Goal: Information Seeking & Learning: Understand process/instructions

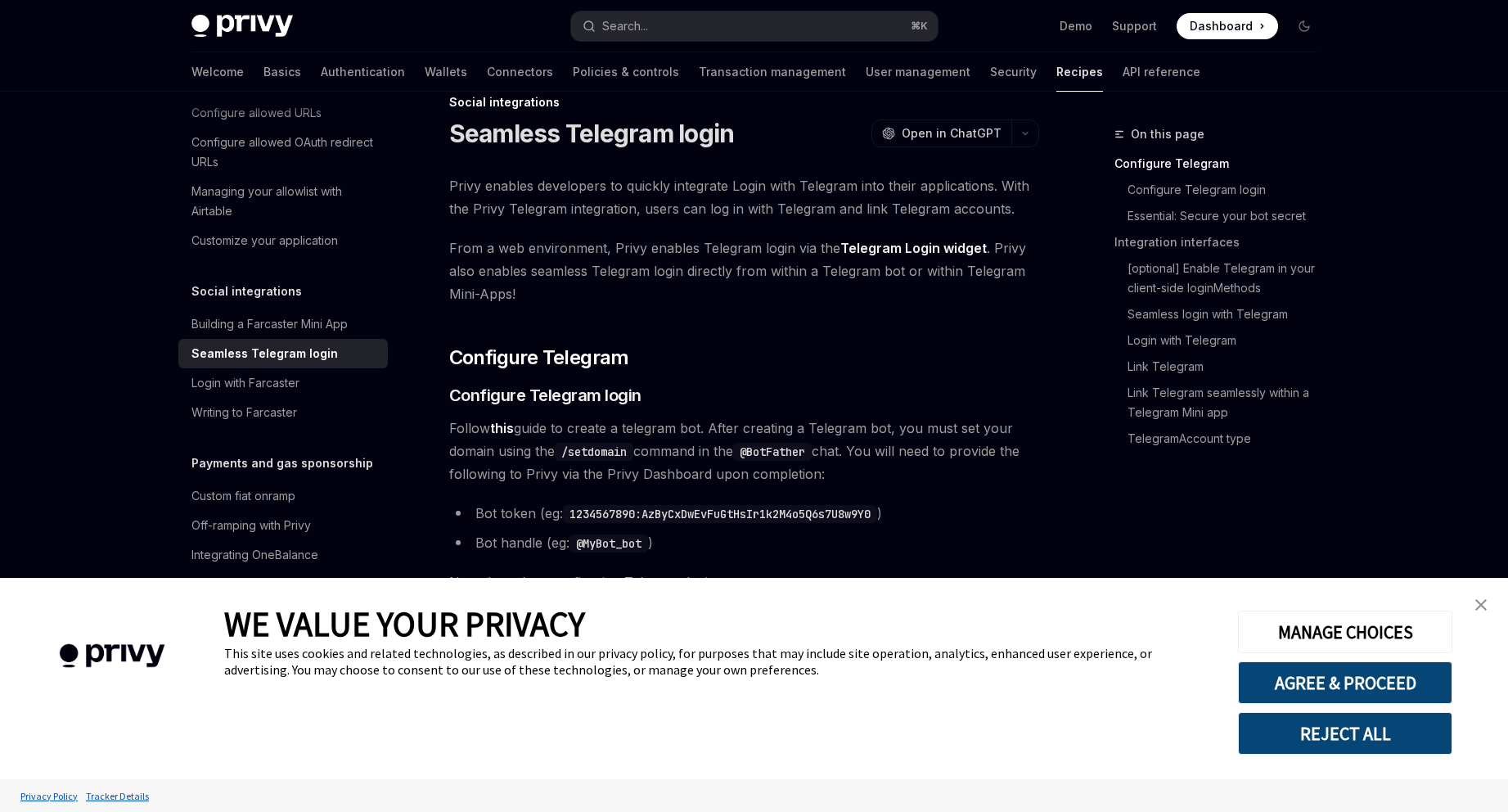
scroll to position [42, 0]
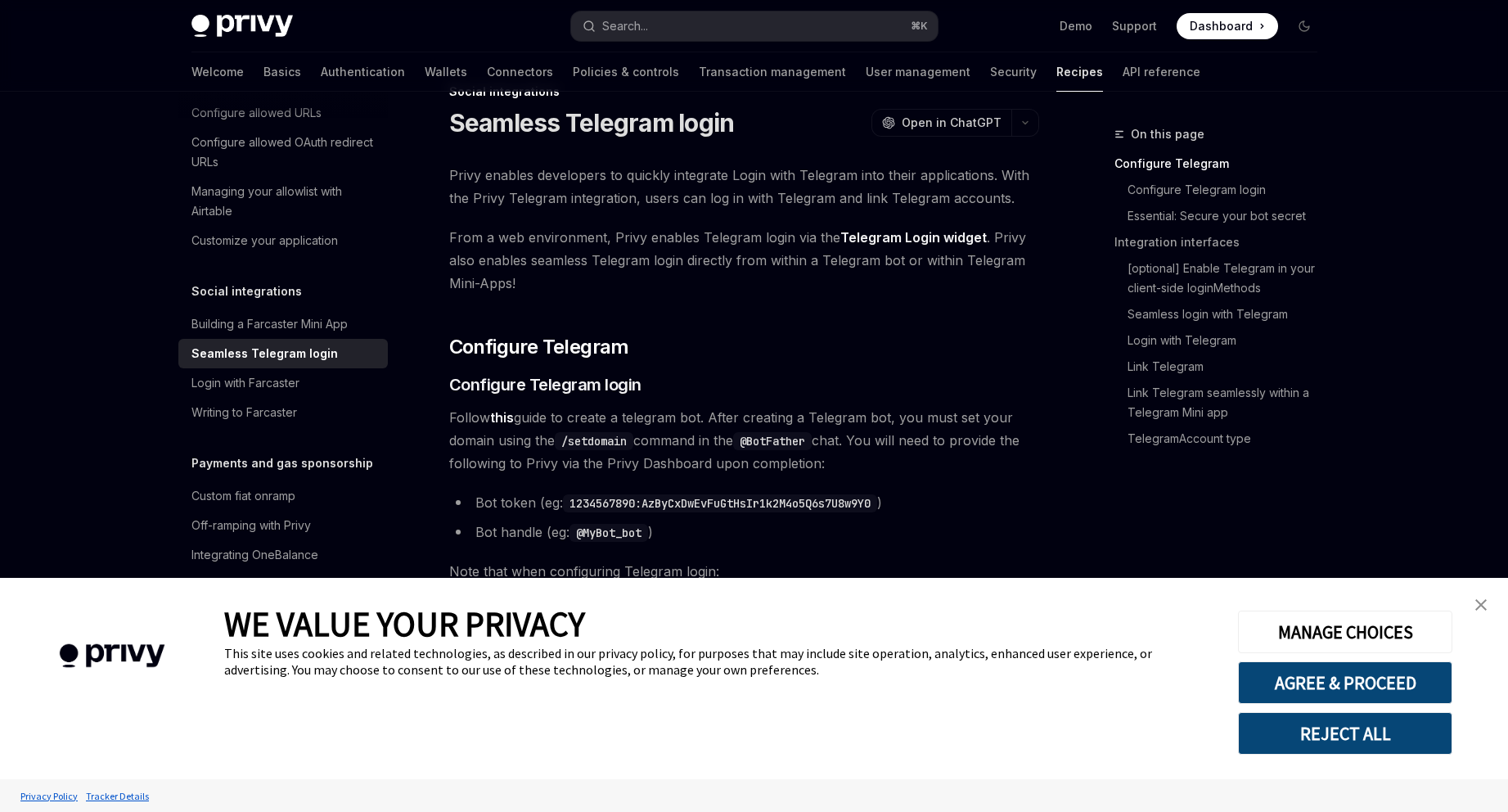
click at [1482, 607] on img "close banner" at bounding box center [1482, 605] width 12 height 12
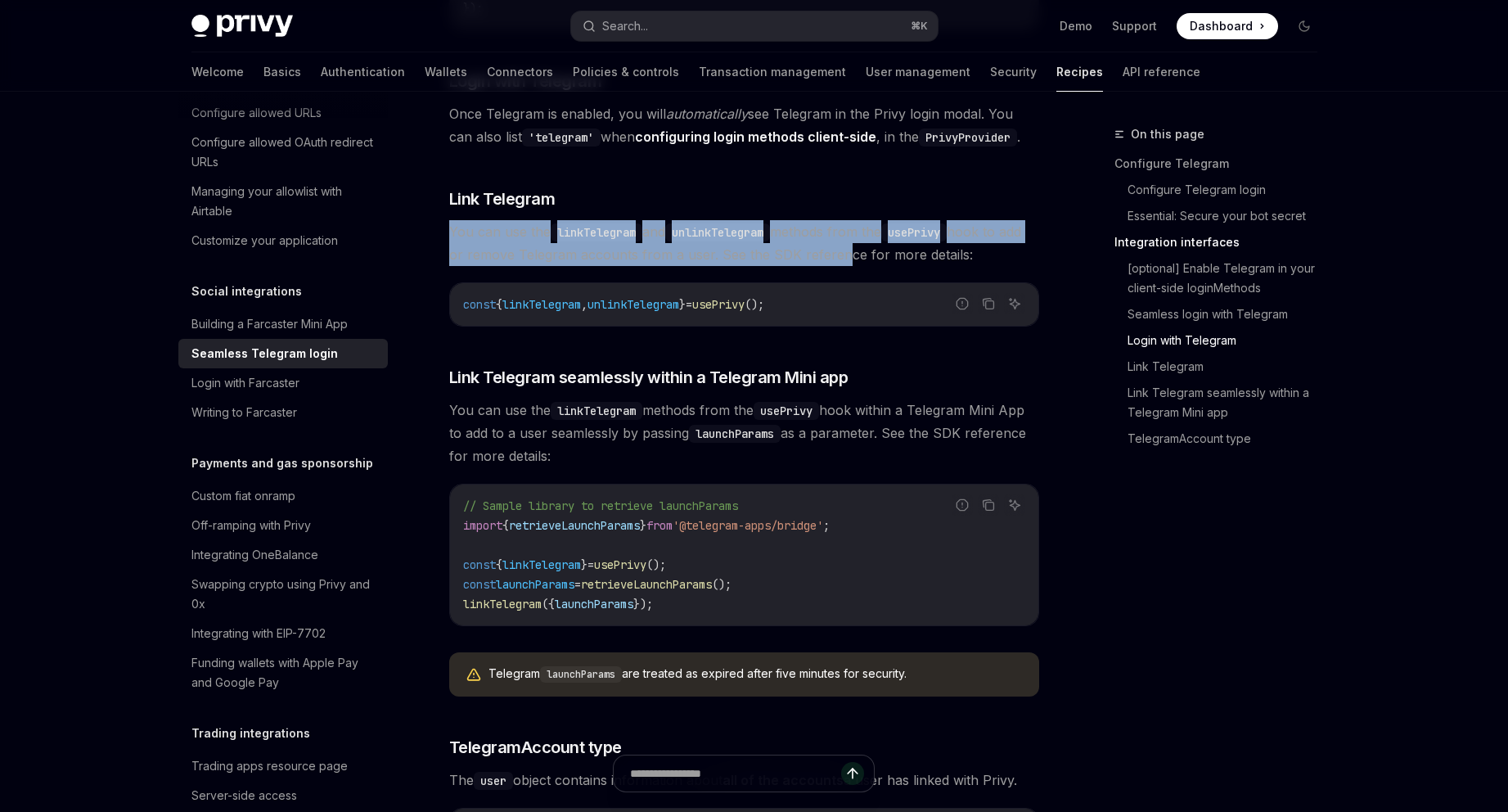
scroll to position [2230, 0]
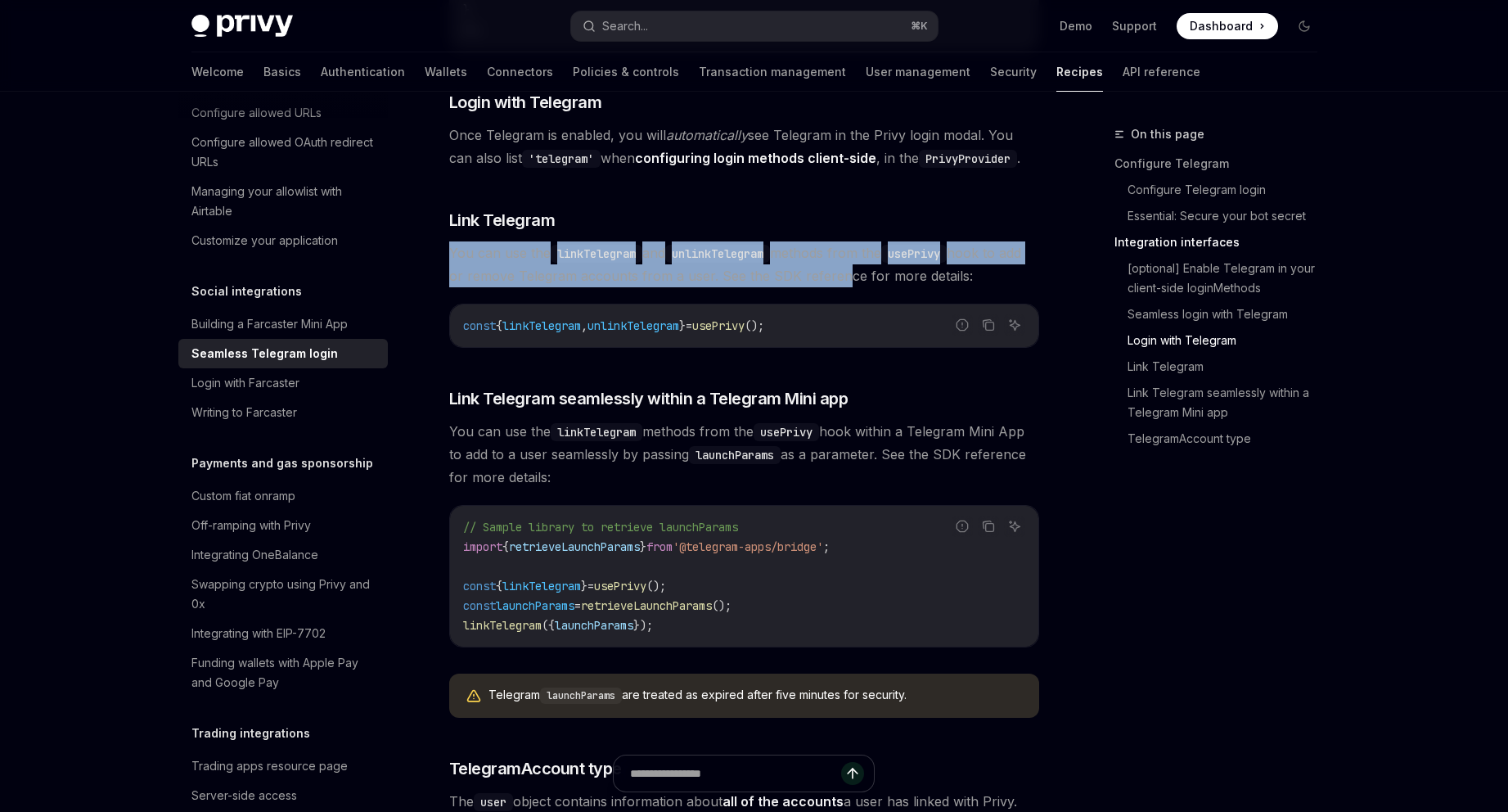
drag, startPoint x: 451, startPoint y: 152, endPoint x: 861, endPoint y: 247, distance: 420.9
click at [861, 247] on span "You can use the linkTelegram and unlinkTelegram methods from the usePrivy hook …" at bounding box center [744, 264] width 590 height 46
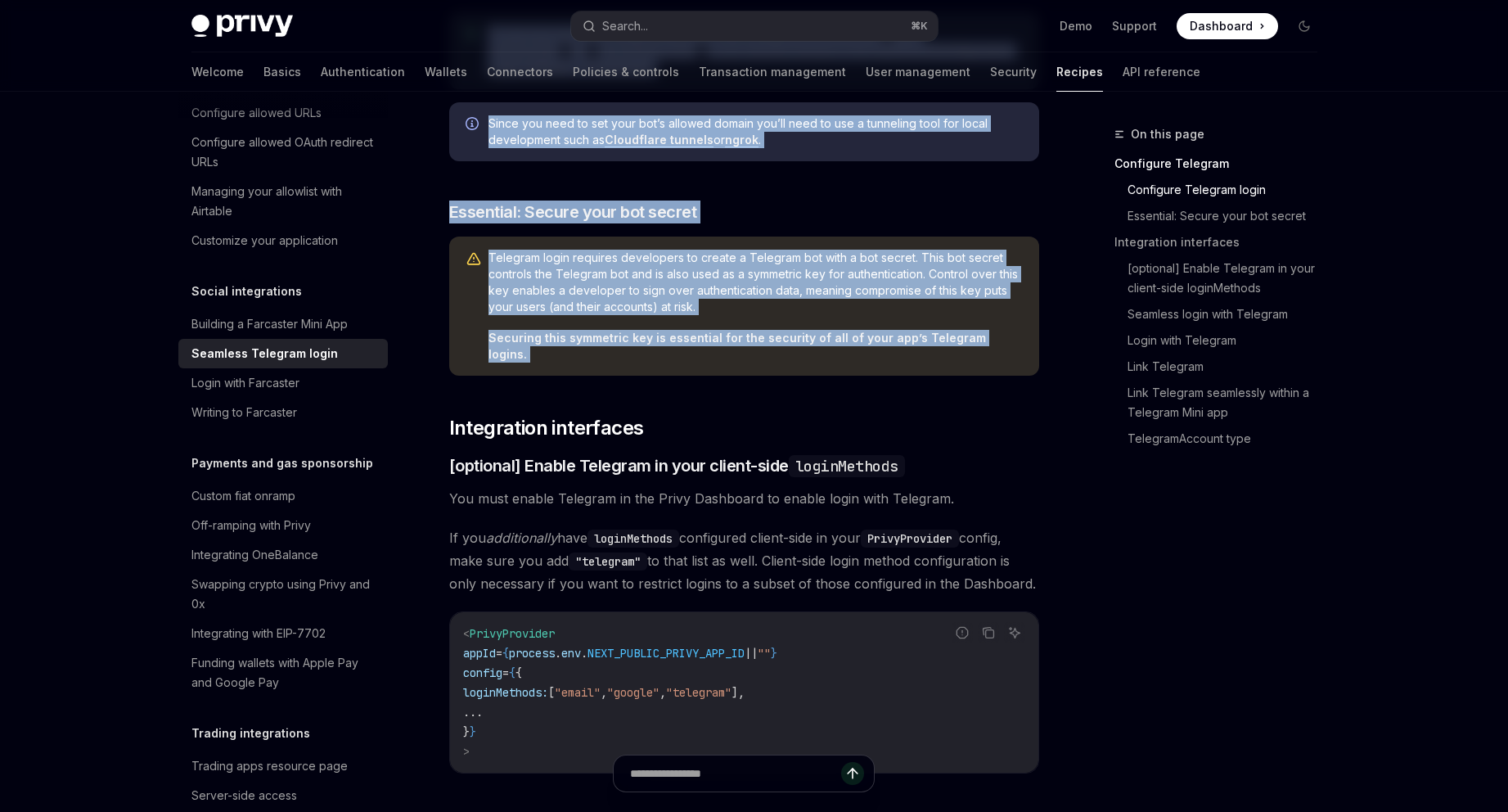
scroll to position [899, 0]
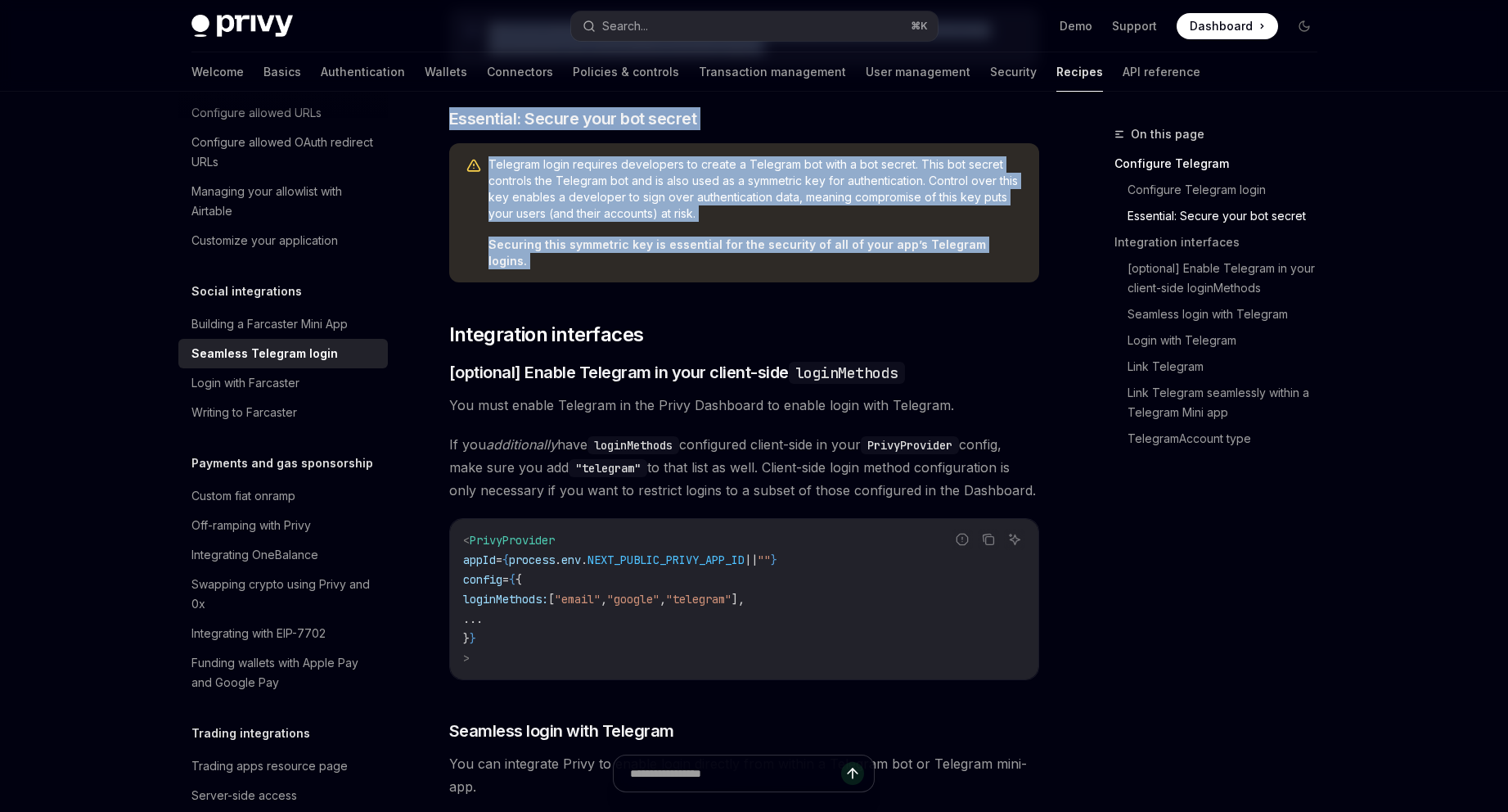
drag, startPoint x: 450, startPoint y: 174, endPoint x: 534, endPoint y: 279, distance: 134.5
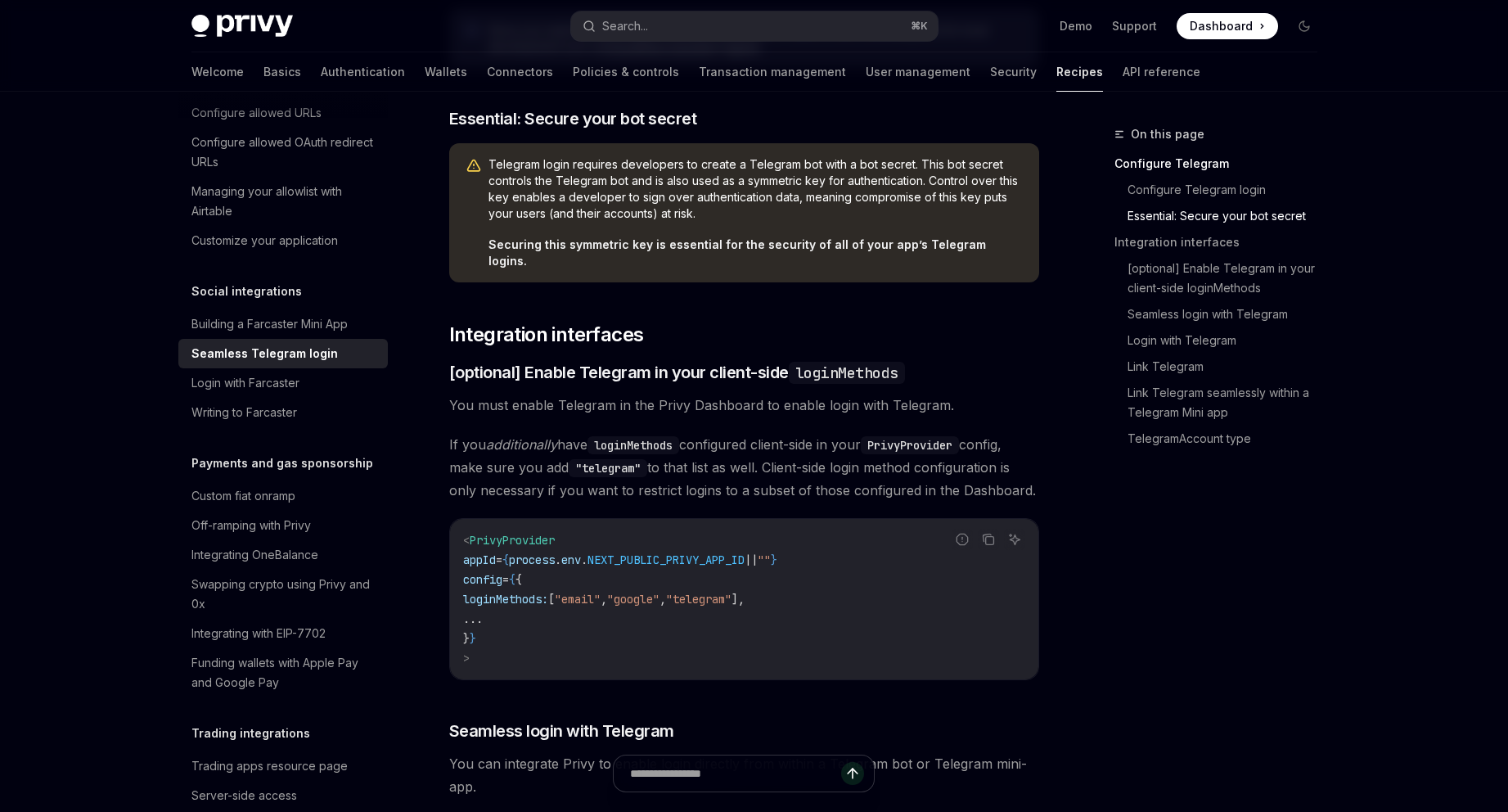
click at [528, 450] on span "If you additionally have loginMethods configured client-side in your PrivyProvi…" at bounding box center [744, 467] width 590 height 69
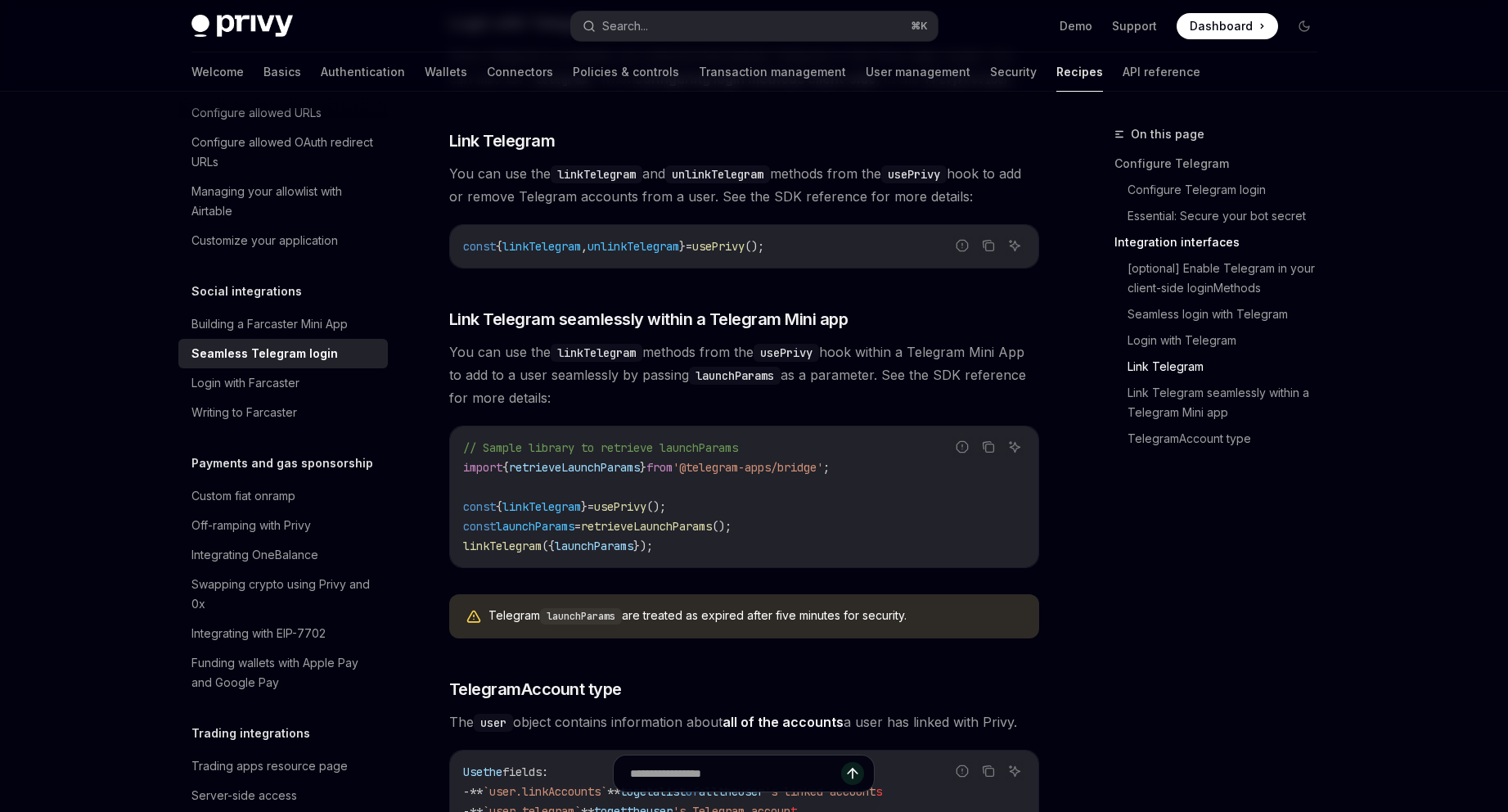
scroll to position [2320, 0]
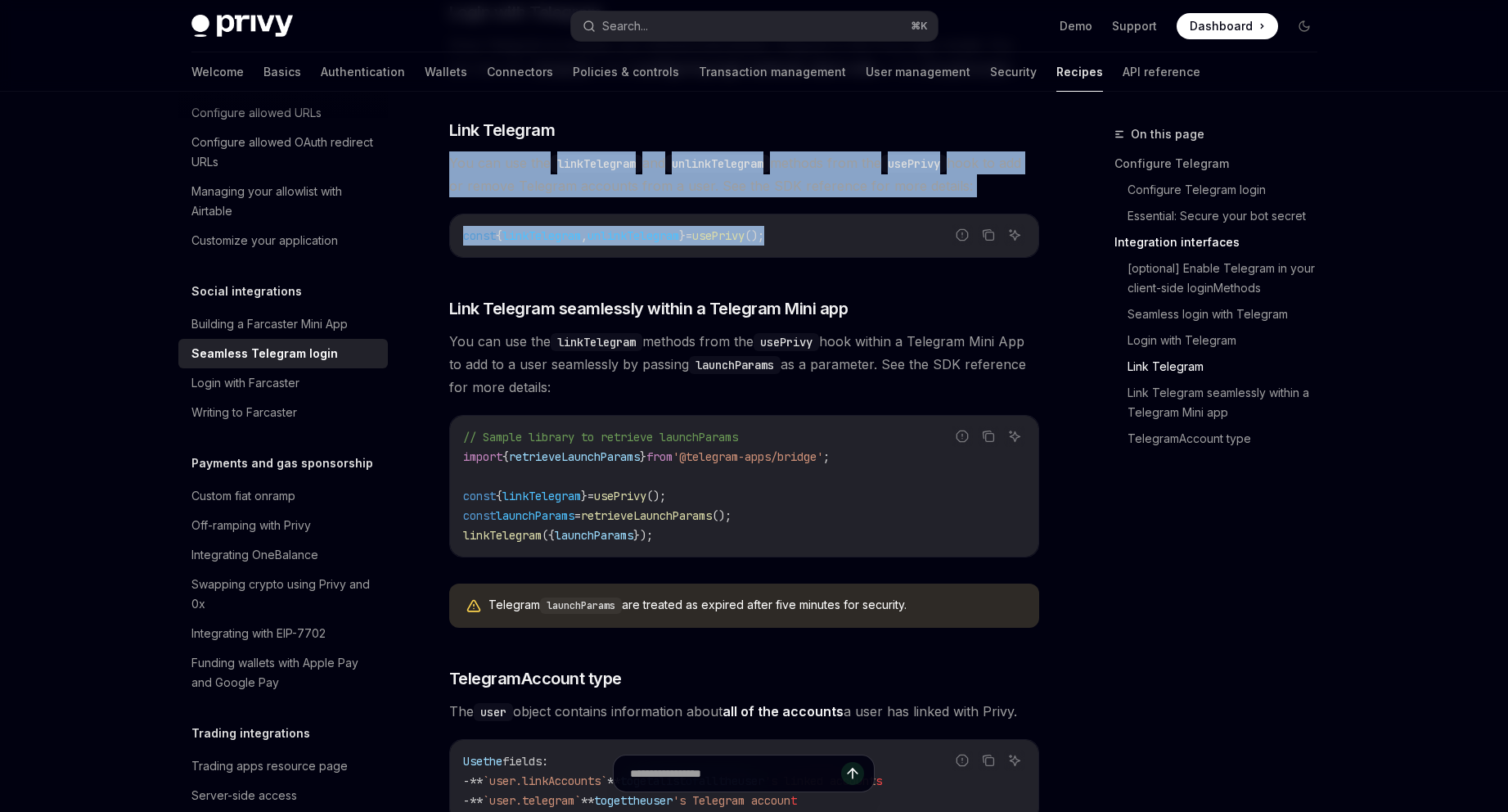
drag, startPoint x: 554, startPoint y: 244, endPoint x: 839, endPoint y: 218, distance: 286.2
copy div "You can use the linkTelegram and unlinkTelegram methods from the usePrivy hook …"
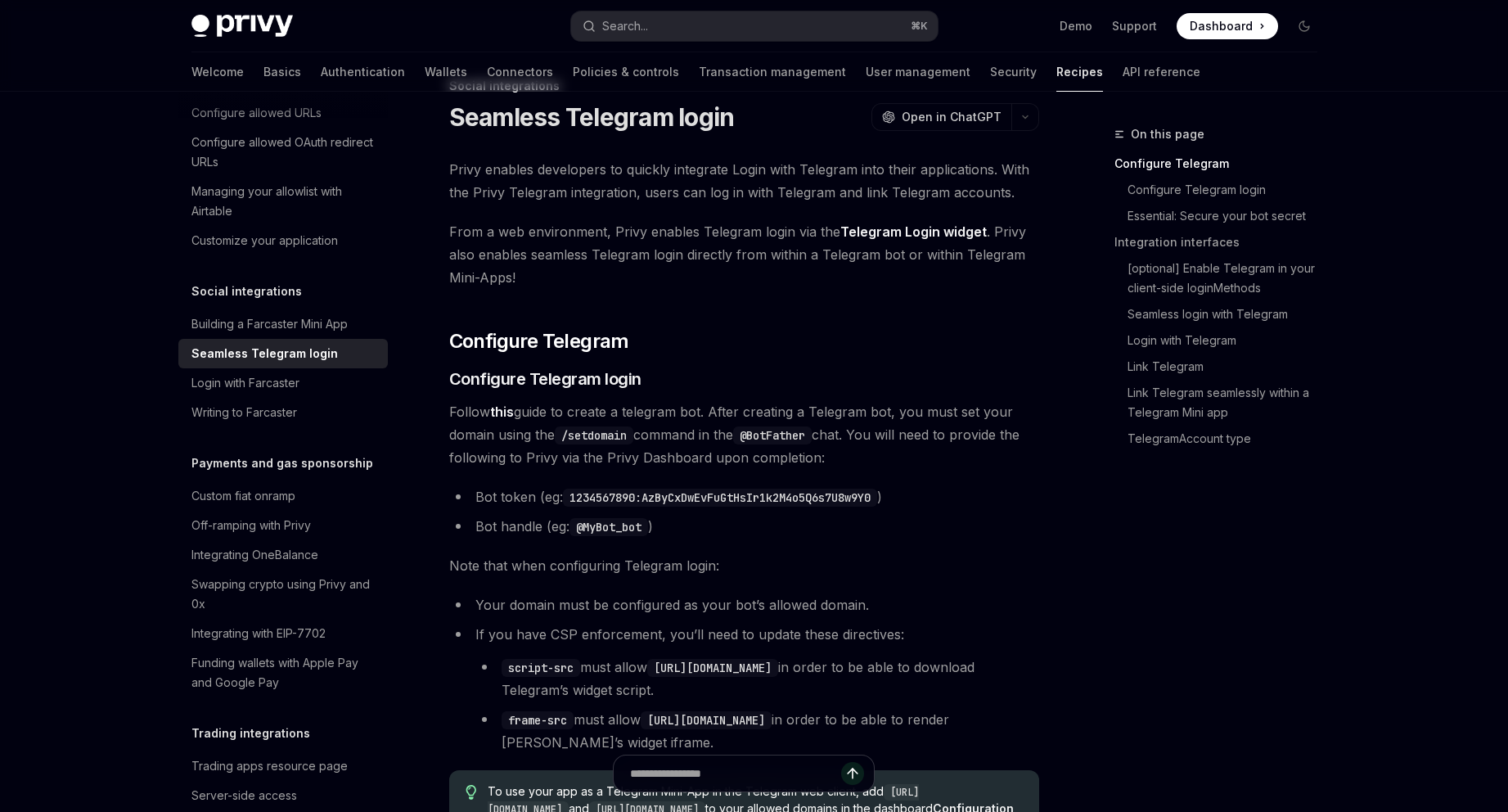
scroll to position [0, 0]
